Goal: Check status: Check status

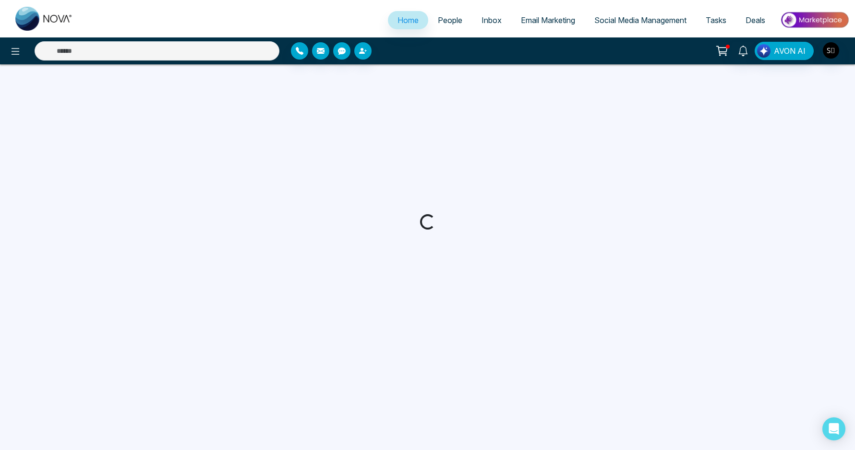
select select "*"
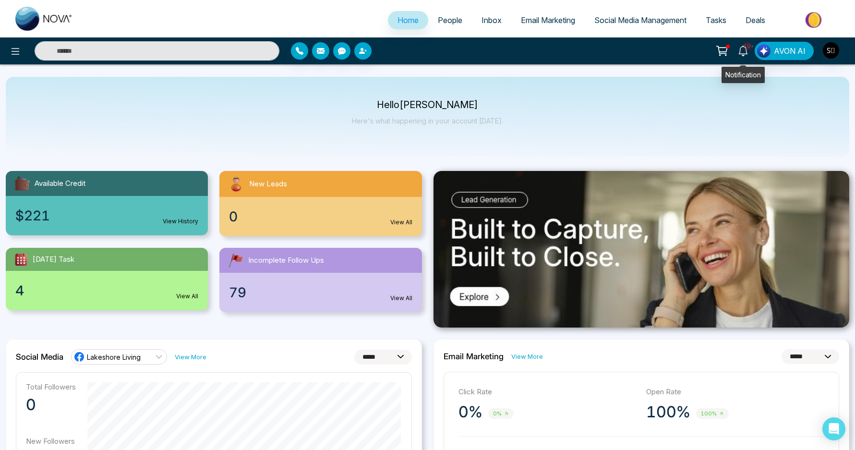
click at [750, 53] on link "10+" at bounding box center [743, 50] width 23 height 17
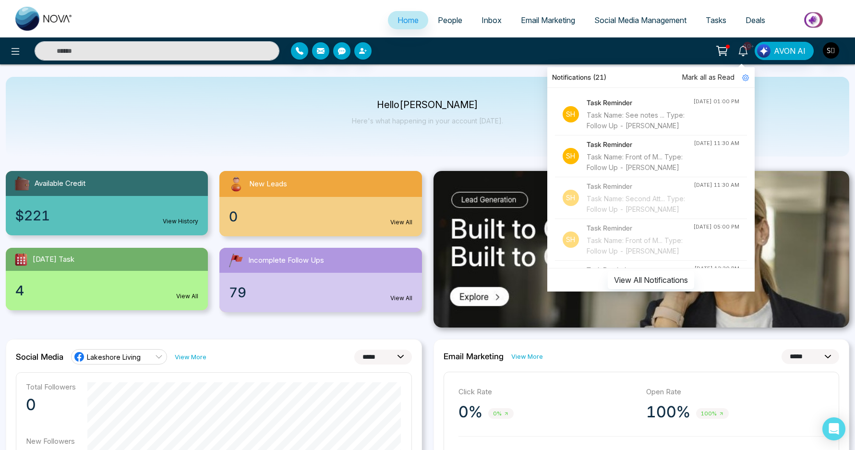
click at [480, 137] on div "Hello [PERSON_NAME] Here's what happening in your account [DATE]." at bounding box center [428, 117] width 844 height 80
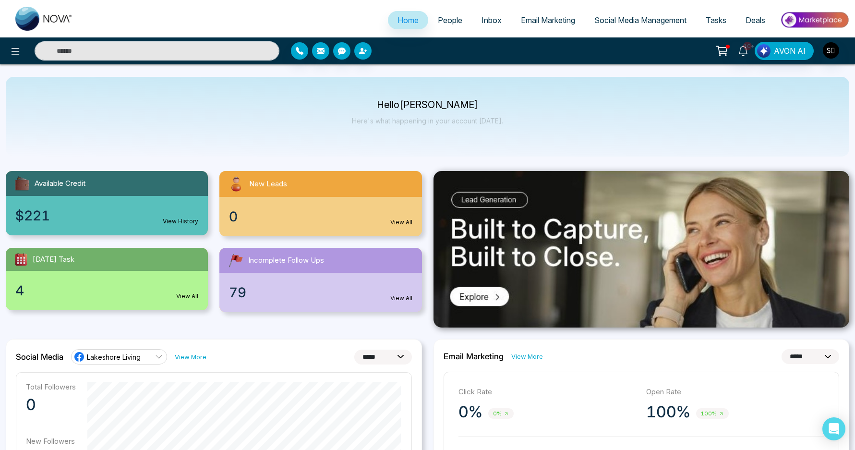
click at [719, 52] on icon at bounding box center [722, 50] width 13 height 13
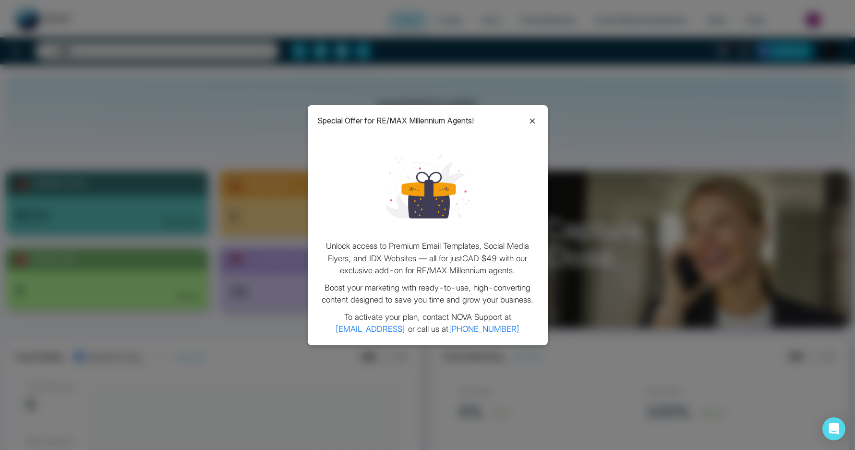
click at [531, 120] on icon at bounding box center [532, 121] width 5 height 5
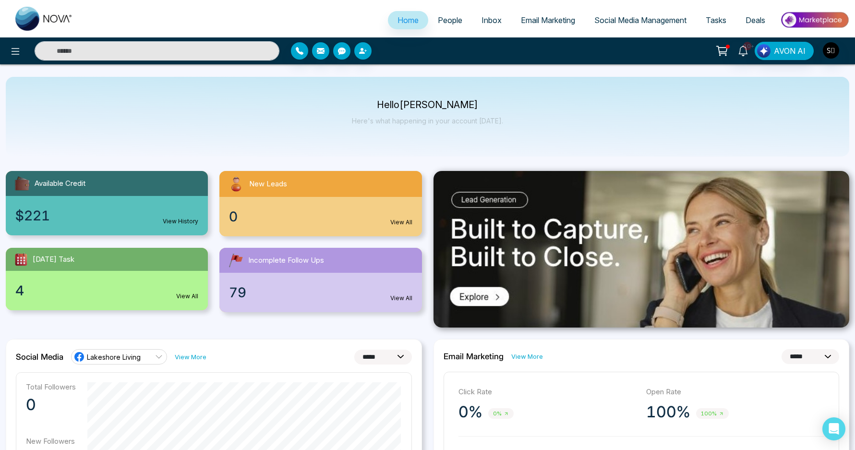
click at [720, 56] on circle at bounding box center [720, 55] width 1 height 1
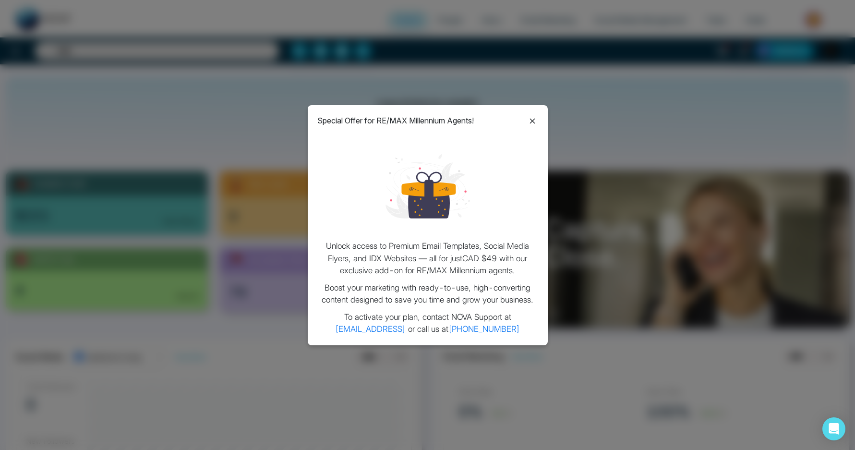
click at [529, 125] on icon at bounding box center [533, 121] width 12 height 12
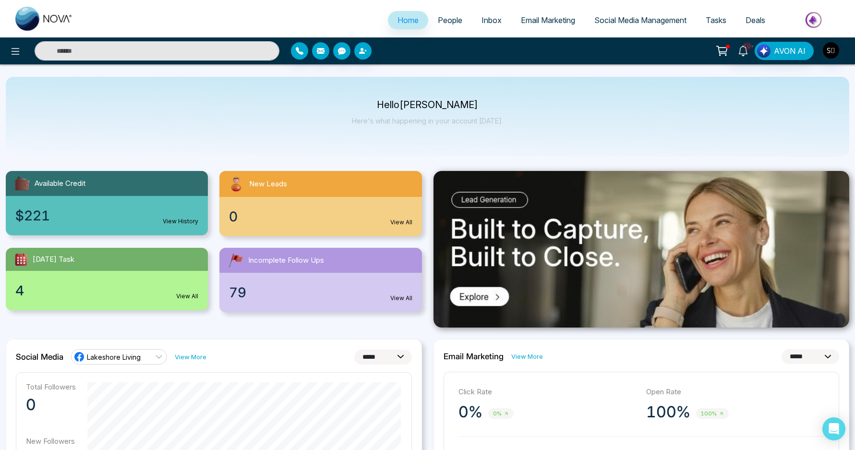
click at [724, 52] on icon at bounding box center [722, 50] width 13 height 13
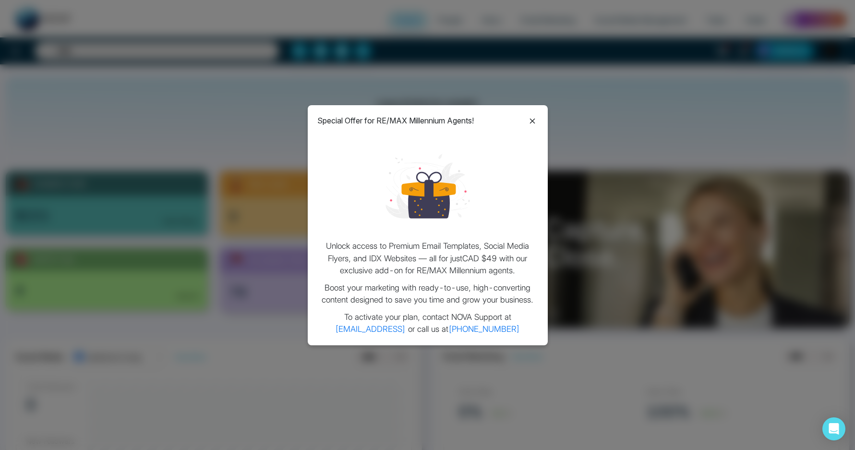
click at [537, 124] on icon at bounding box center [533, 121] width 12 height 12
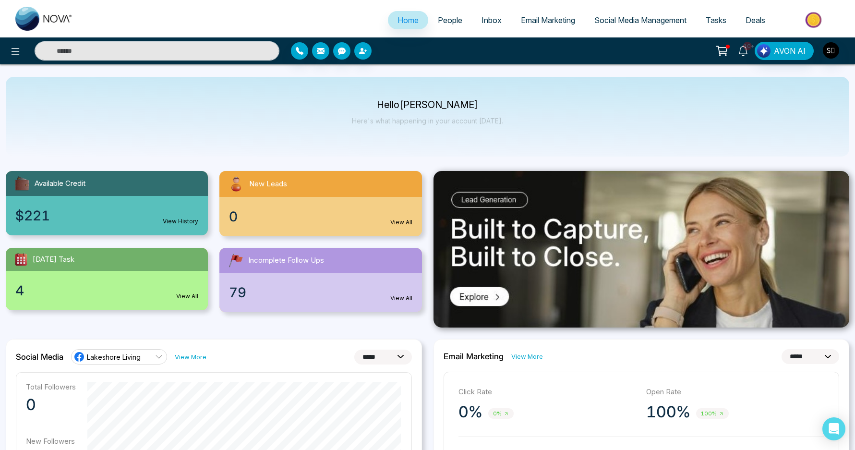
click at [749, 51] on icon at bounding box center [743, 51] width 11 height 11
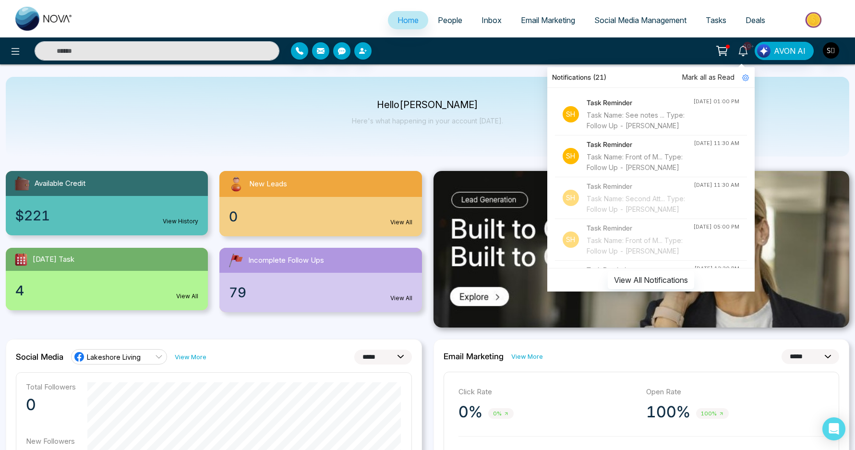
click at [514, 116] on div "Hello [PERSON_NAME] Here's what happening in your account [DATE]." at bounding box center [428, 117] width 844 height 80
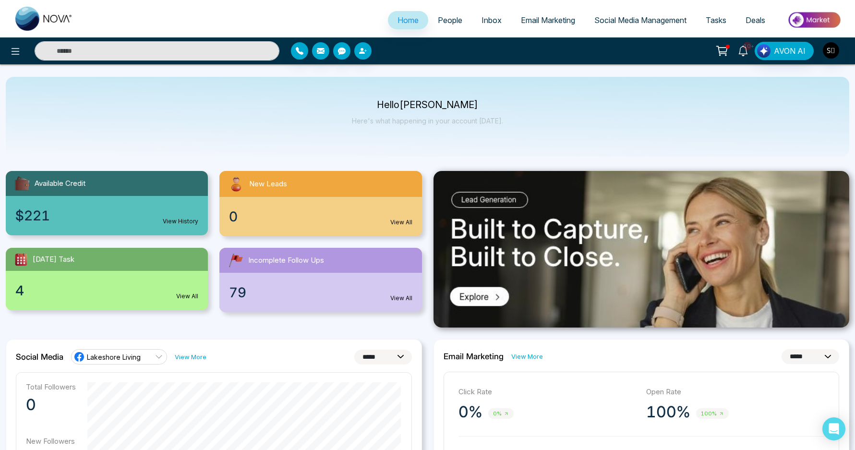
click at [748, 53] on icon at bounding box center [743, 51] width 9 height 11
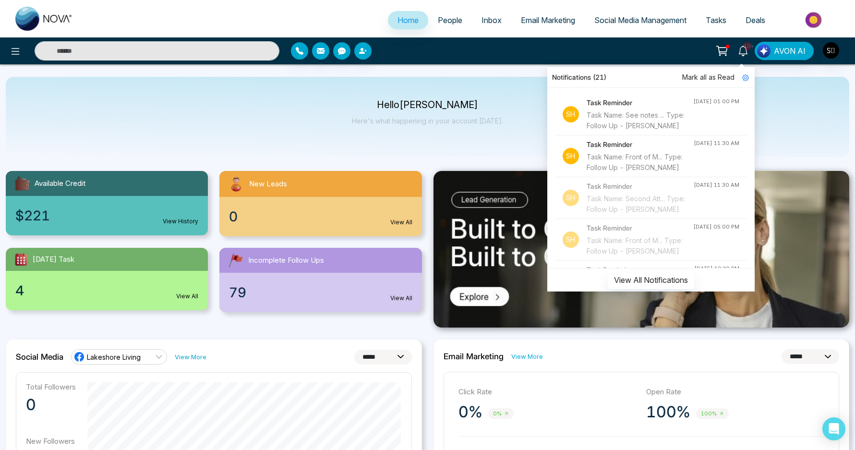
click at [456, 125] on div "Hello [PERSON_NAME] Here's what happening in your account [DATE]." at bounding box center [427, 117] width 151 height 32
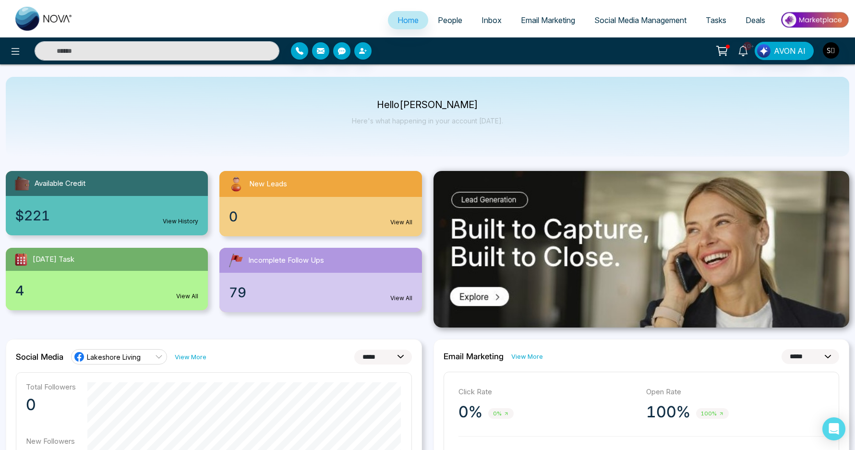
click at [396, 15] on link "Home" at bounding box center [408, 20] width 40 height 18
click at [471, 123] on p "Here's what happening in your account [DATE]." at bounding box center [427, 121] width 151 height 8
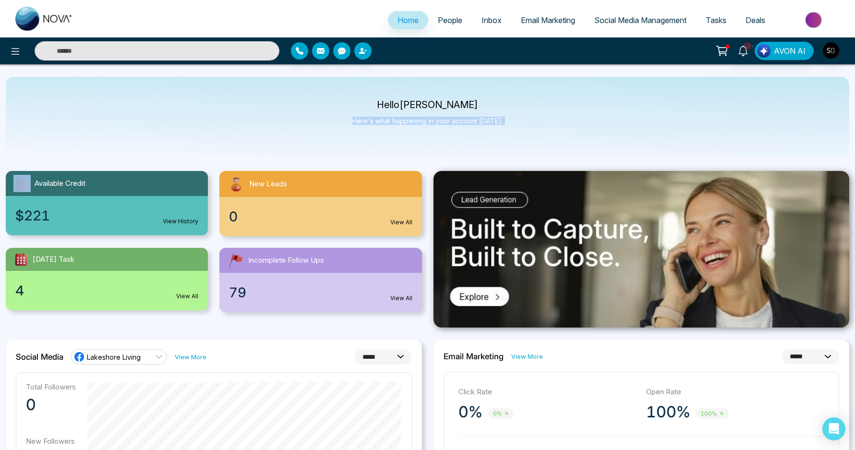
click at [498, 122] on p "Here's what happening in your account [DATE]." at bounding box center [427, 121] width 151 height 8
click at [498, 121] on p "Here's what happening in your account [DATE]." at bounding box center [427, 121] width 151 height 8
click at [502, 135] on div "Hello [PERSON_NAME] Here's what happening in your account [DATE]." at bounding box center [428, 117] width 844 height 80
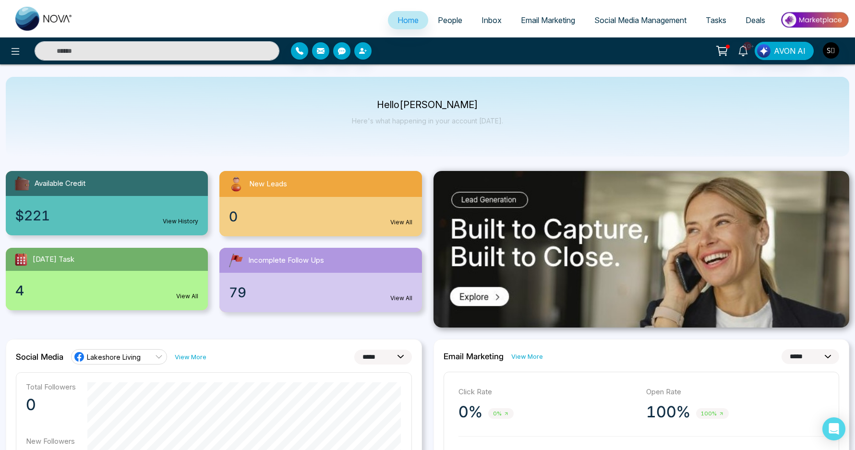
click at [483, 119] on p "Here's what happening in your account [DATE]." at bounding box center [427, 121] width 151 height 8
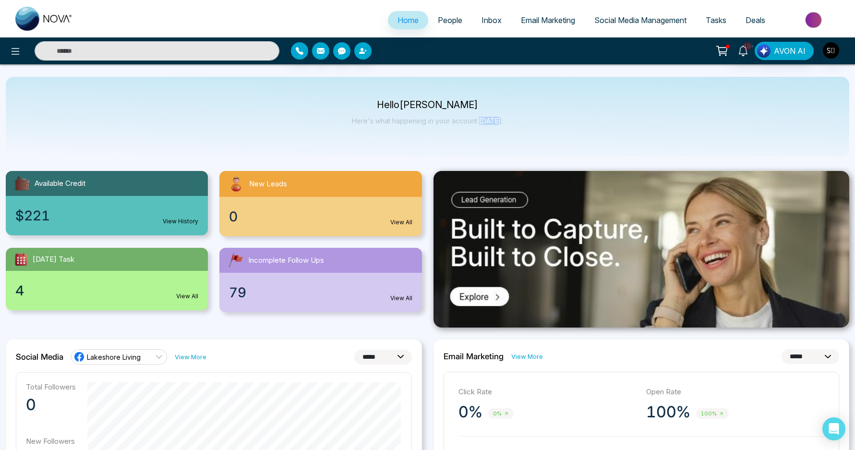
click at [483, 119] on p "Here's what happening in your account [DATE]." at bounding box center [427, 121] width 151 height 8
click at [484, 119] on p "Here's what happening in your account [DATE]." at bounding box center [427, 121] width 151 height 8
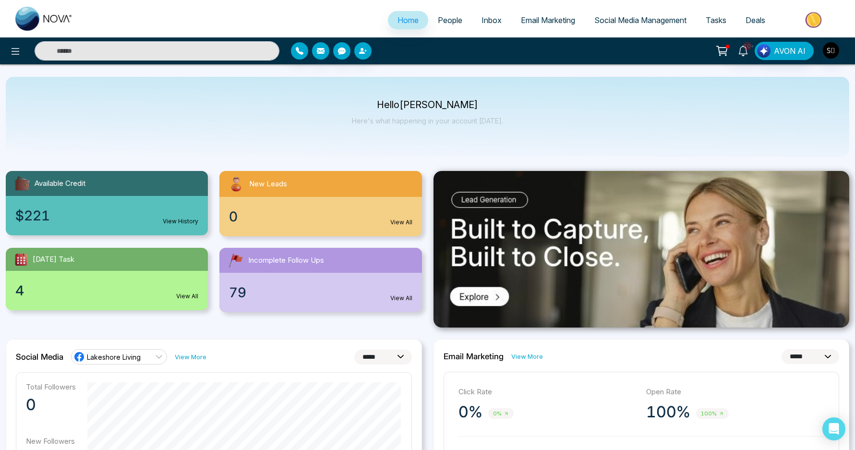
click at [490, 121] on p "Here's what happening in your account [DATE]." at bounding box center [427, 121] width 151 height 8
click at [490, 122] on p "Here's what happening in your account [DATE]." at bounding box center [427, 121] width 151 height 8
click at [492, 127] on div "Hello [PERSON_NAME] Here's what happening in your account [DATE]." at bounding box center [427, 117] width 151 height 32
click at [747, 46] on span "10+" at bounding box center [748, 46] width 9 height 9
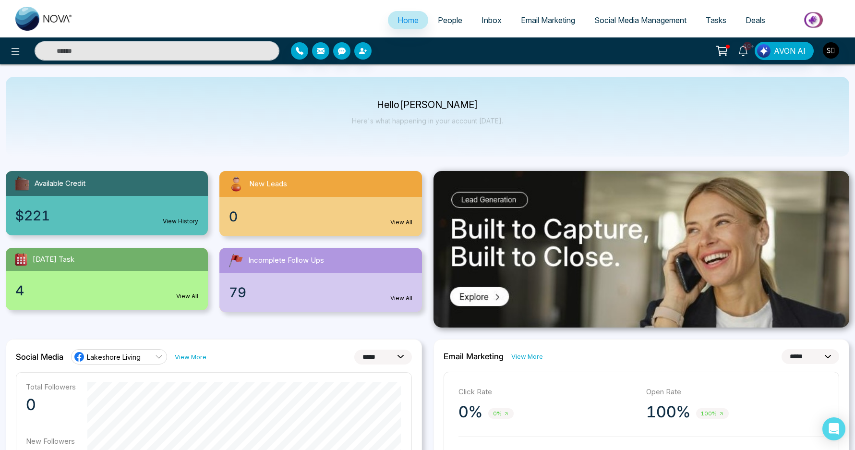
click at [475, 103] on p "Hello [PERSON_NAME]" at bounding box center [427, 105] width 151 height 8
click at [414, 22] on link "Home" at bounding box center [408, 20] width 40 height 18
click at [745, 49] on icon at bounding box center [743, 51] width 11 height 11
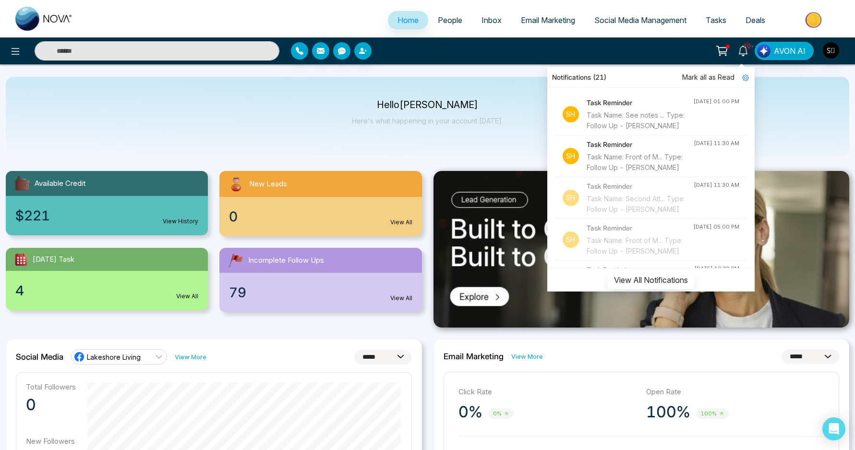
click at [419, 79] on div "Hello [PERSON_NAME] Here's what happening in your account [DATE]." at bounding box center [428, 117] width 844 height 80
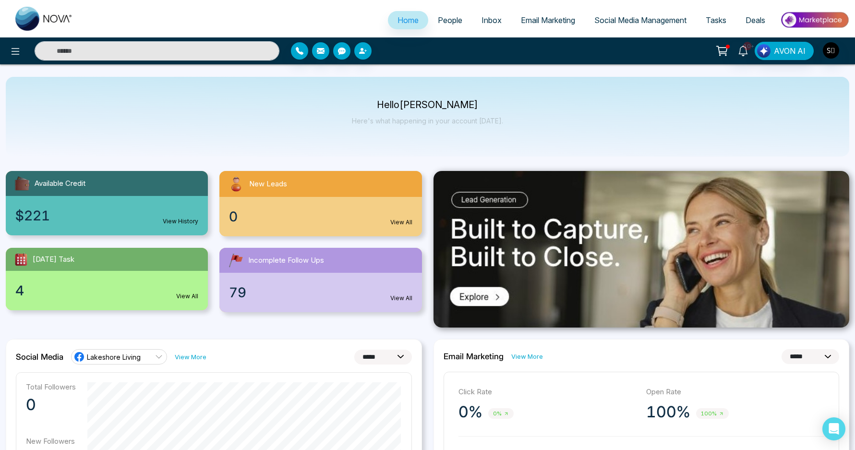
click at [458, 106] on p "Hello [PERSON_NAME]" at bounding box center [427, 105] width 151 height 8
click at [484, 124] on p "Here's what happening in your account [DATE]." at bounding box center [427, 121] width 151 height 8
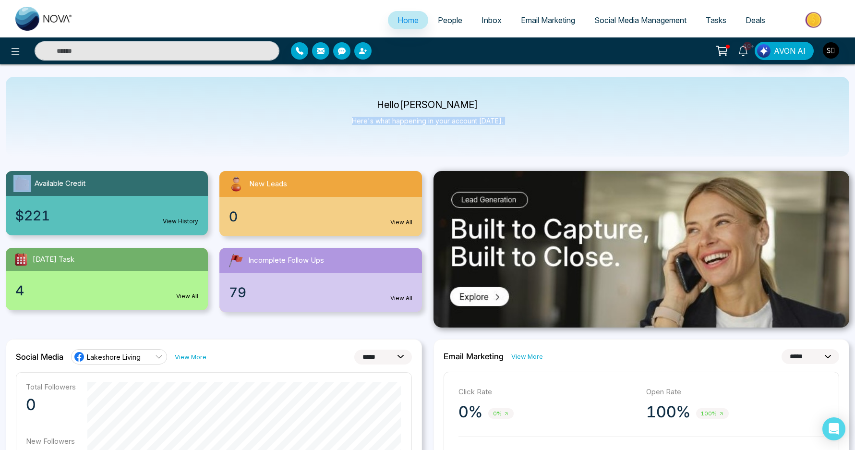
click at [484, 124] on p "Here's what happening in your account [DATE]." at bounding box center [427, 121] width 151 height 8
click at [506, 134] on div "Hello [PERSON_NAME] Here's what happening in your account [DATE]." at bounding box center [428, 117] width 844 height 80
